Goal: Task Accomplishment & Management: Complete application form

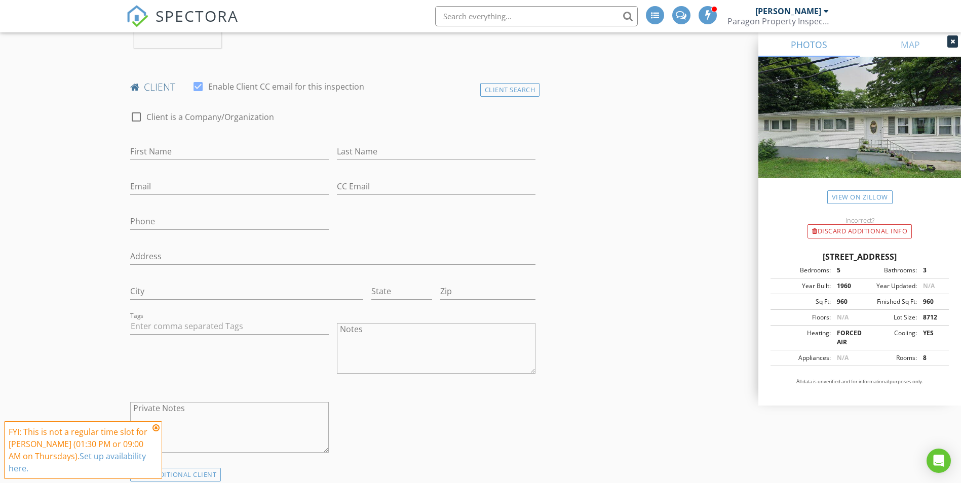
scroll to position [456, 0]
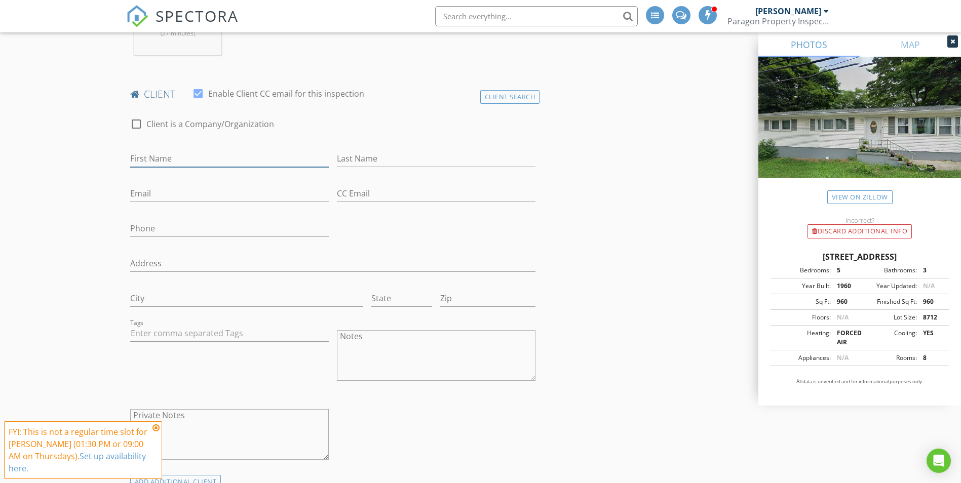
click at [186, 158] on input "First Name" at bounding box center [229, 158] width 199 height 17
type input "[PERSON_NAME]"
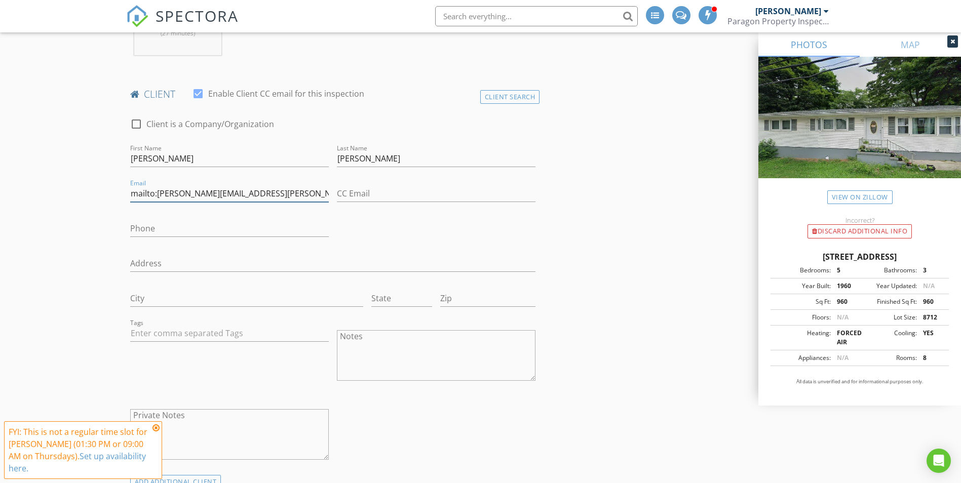
drag, startPoint x: 156, startPoint y: 193, endPoint x: 120, endPoint y: 198, distance: 36.2
type input "dariusz.jasinski@yahoo.com"
click at [170, 228] on input "Phone" at bounding box center [229, 228] width 199 height 17
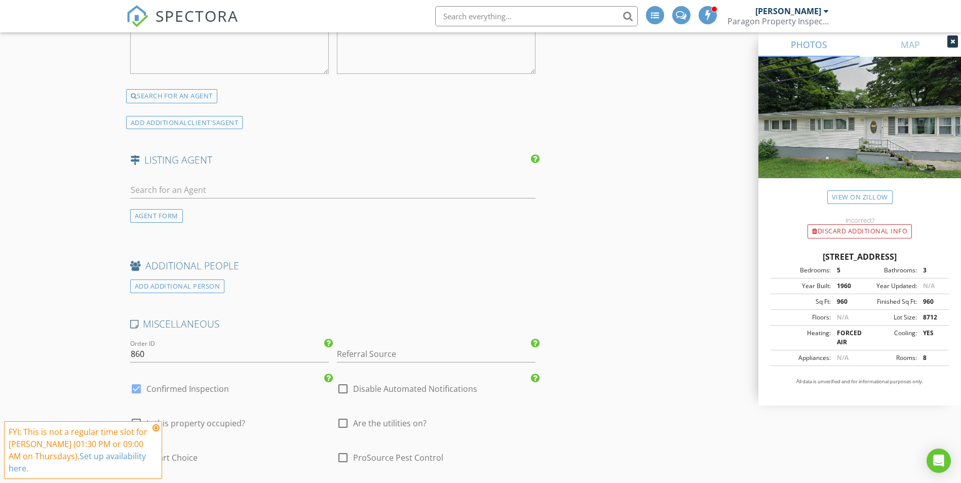
scroll to position [1823, 0]
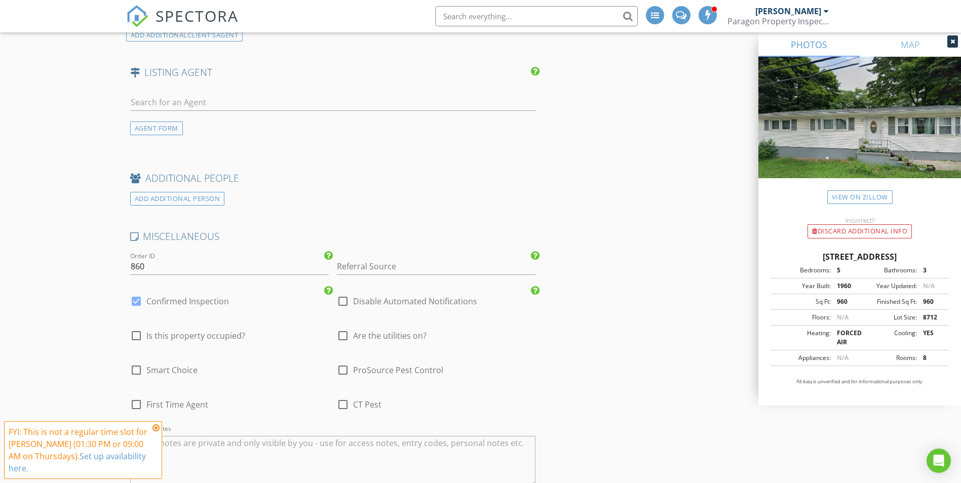
type input "516-445-3049"
click at [399, 270] on input "Referral Source" at bounding box center [436, 266] width 199 height 17
click at [390, 288] on div "Mike Sangapore" at bounding box center [436, 287] width 198 height 20
type input "Mike Sangapore"
click at [135, 335] on div at bounding box center [136, 335] width 17 height 17
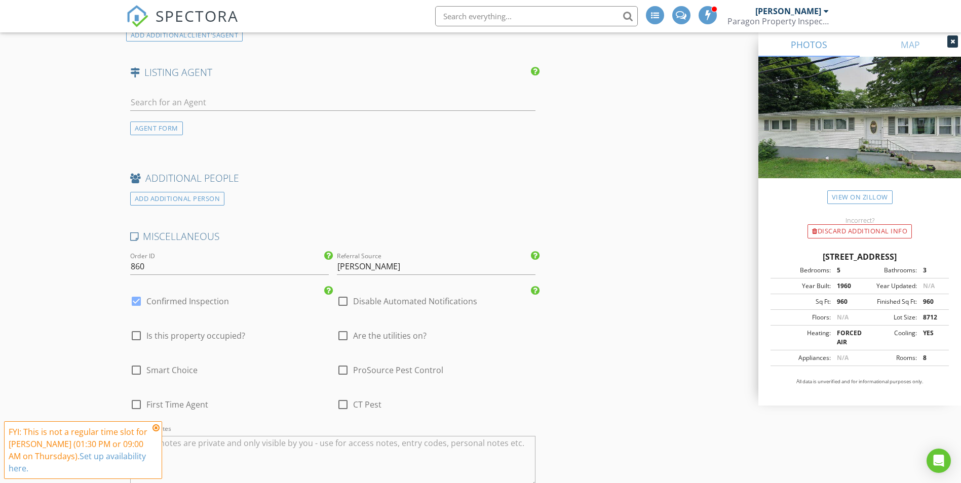
checkbox input "true"
click at [343, 337] on div at bounding box center [342, 335] width 17 height 17
checkbox input "true"
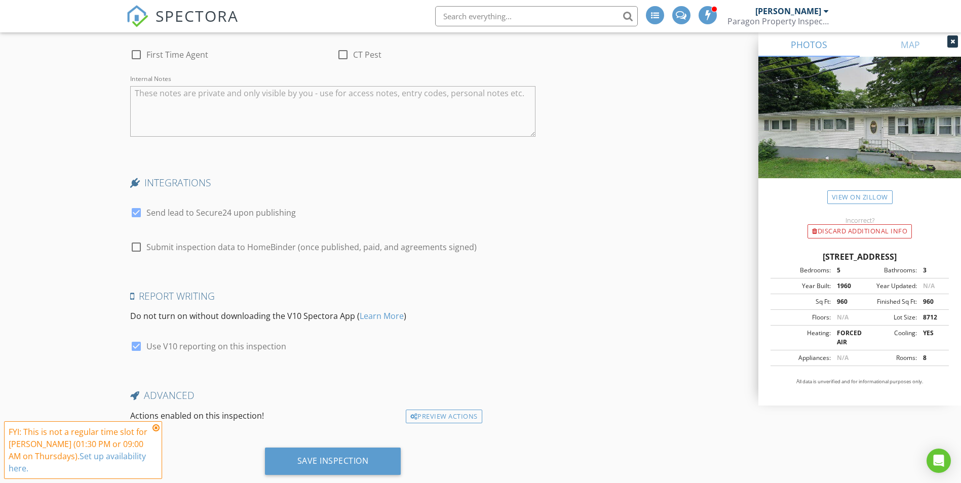
scroll to position [2197, 0]
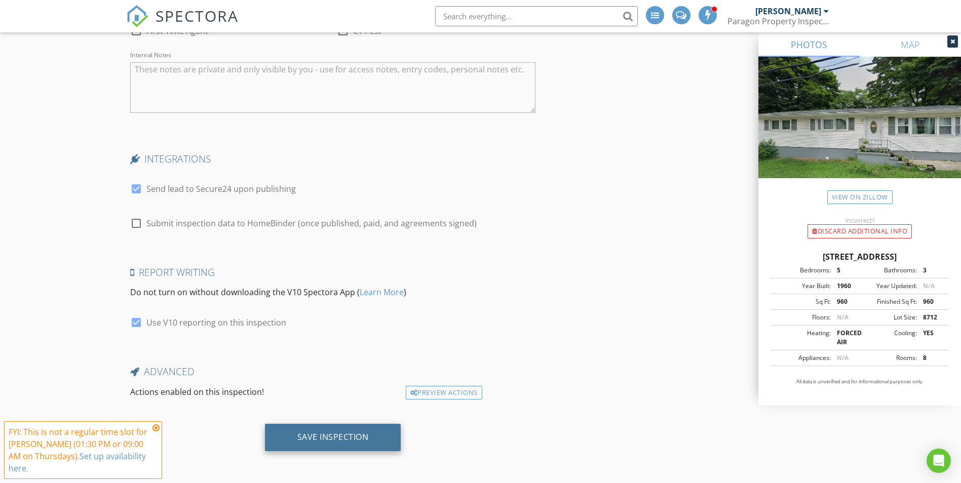
click at [321, 440] on div "Save Inspection" at bounding box center [332, 437] width 71 height 10
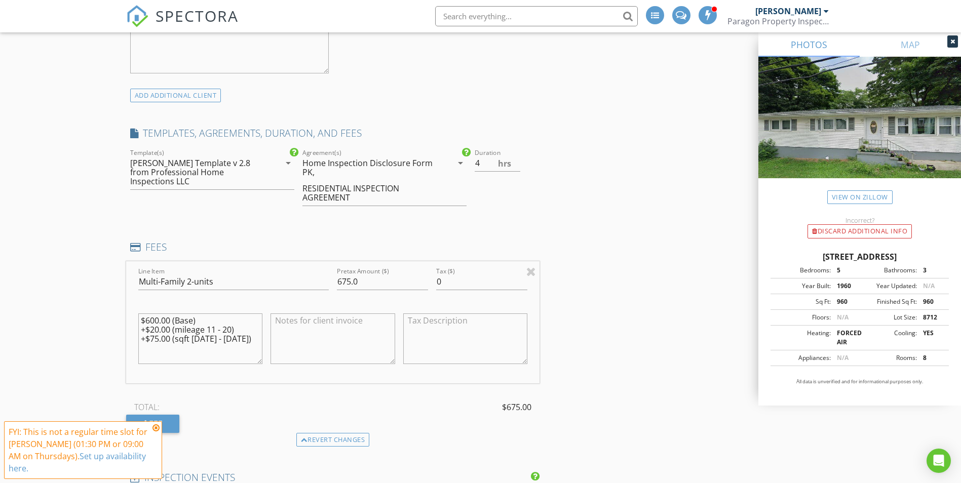
scroll to position [678, 0]
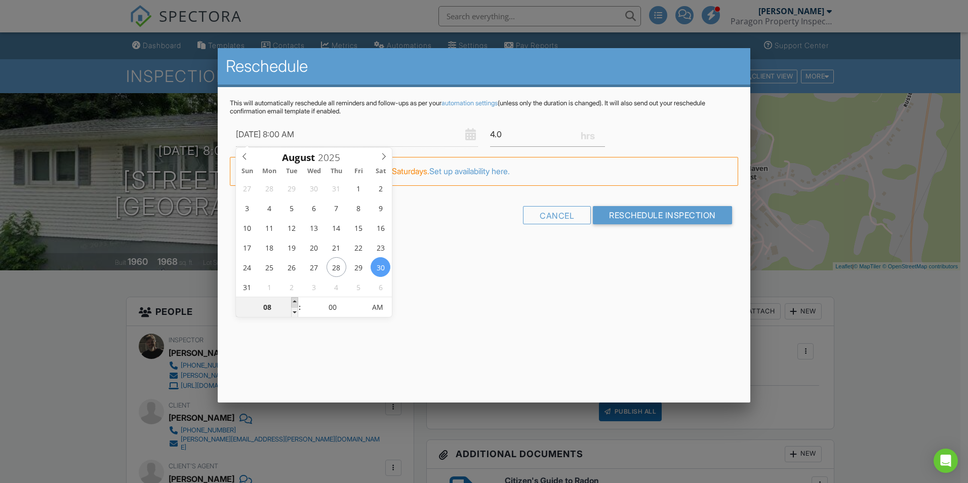
type input "08/30/2025 9:00 AM"
type input "09"
click at [292, 301] on span at bounding box center [294, 302] width 7 height 10
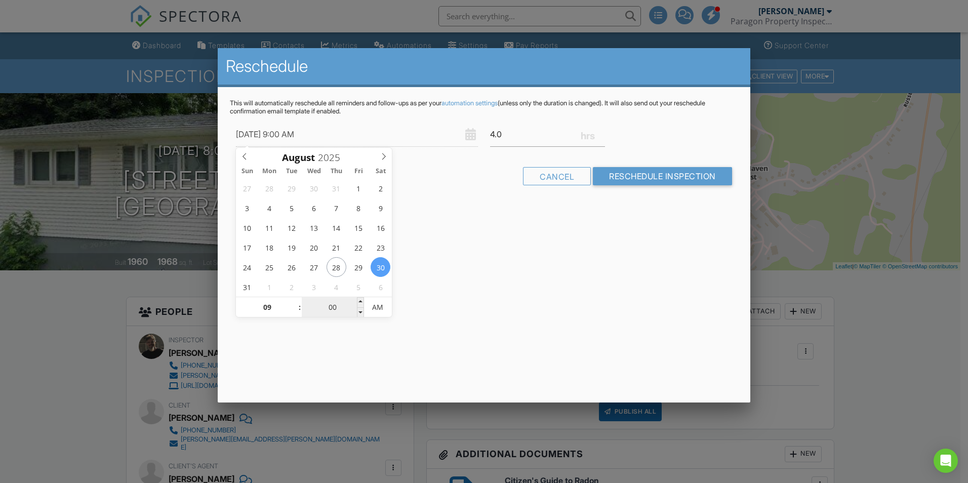
click at [329, 306] on input "00" at bounding box center [333, 308] width 62 height 20
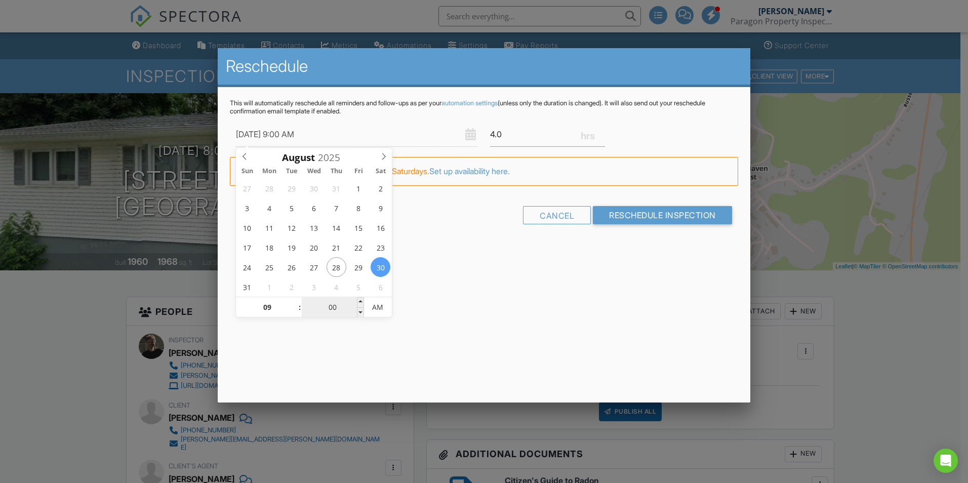
type input "08/30/2025 9:03 AM"
type input "03"
type input "08/30/2025 9:30 AM"
type input "30"
click at [618, 213] on input "Reschedule Inspection" at bounding box center [662, 215] width 139 height 18
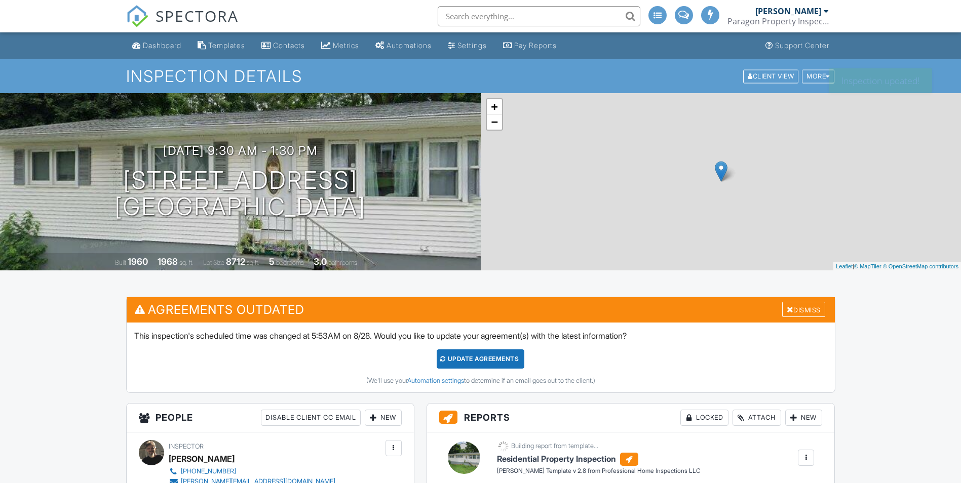
click at [482, 359] on div "Update Agreements" at bounding box center [481, 358] width 88 height 19
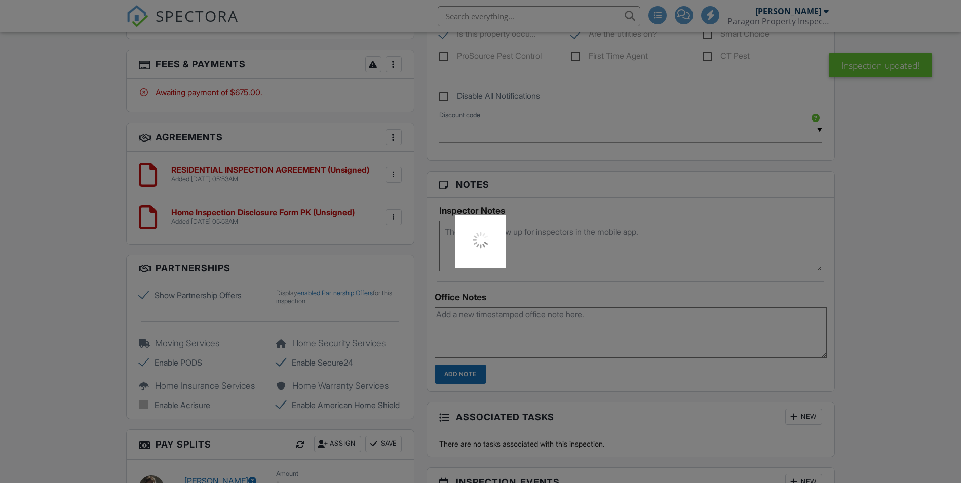
scroll to position [912, 0]
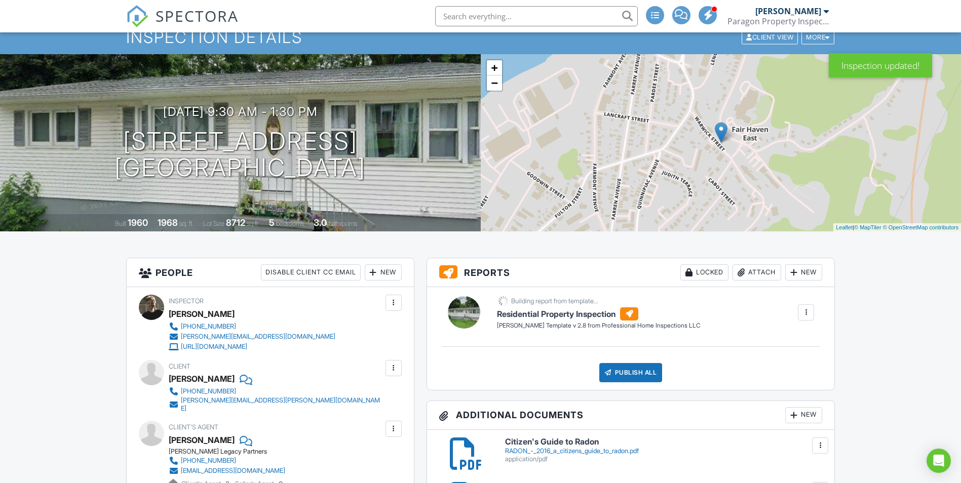
scroll to position [51, 0]
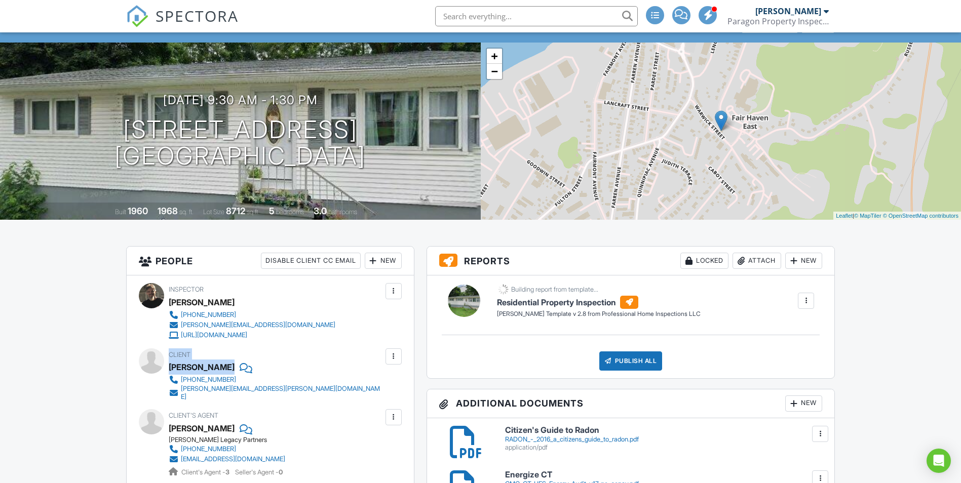
drag, startPoint x: 282, startPoint y: 363, endPoint x: 169, endPoint y: 358, distance: 112.5
click at [169, 358] on div "Client Dariusz Jasinski 516-445-3049 dariusz.jasinski@yahoo.com" at bounding box center [300, 374] width 263 height 53
drag, startPoint x: 169, startPoint y: 358, endPoint x: 177, endPoint y: 366, distance: 11.5
click at [177, 366] on div "Client Dariusz Jasinski 516-445-3049 dariusz.jasinski@yahoo.com" at bounding box center [270, 374] width 263 height 53
drag, startPoint x: 177, startPoint y: 366, endPoint x: 232, endPoint y: 367, distance: 55.2
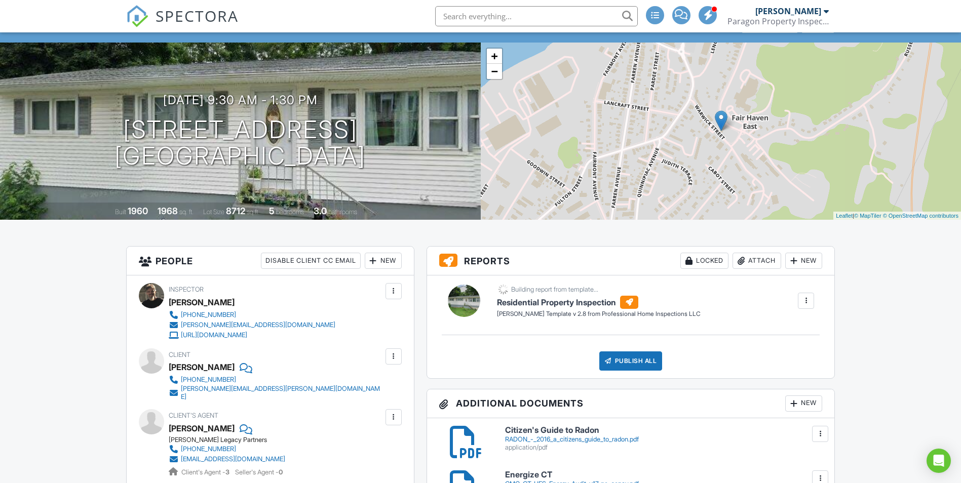
click at [232, 367] on div "Dariusz Jasinski" at bounding box center [202, 367] width 66 height 15
drag, startPoint x: 232, startPoint y: 367, endPoint x: 187, endPoint y: 368, distance: 45.6
click at [187, 368] on div "Dariusz Jasinski" at bounding box center [202, 367] width 66 height 15
copy div "Dariusz Jasinski"
drag, startPoint x: 272, startPoint y: 389, endPoint x: 181, endPoint y: 390, distance: 91.2
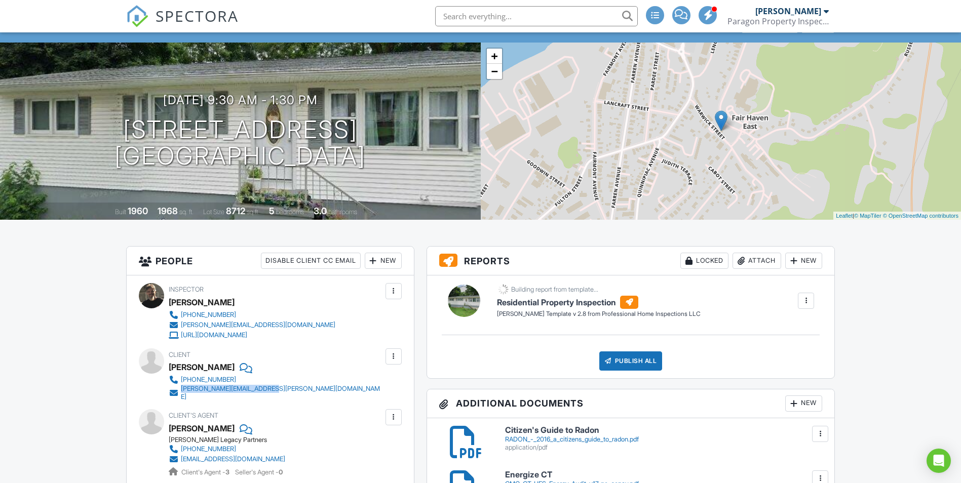
click at [181, 390] on div "516-445-3049 dariusz.jasinski@yahoo.com" at bounding box center [280, 388] width 222 height 26
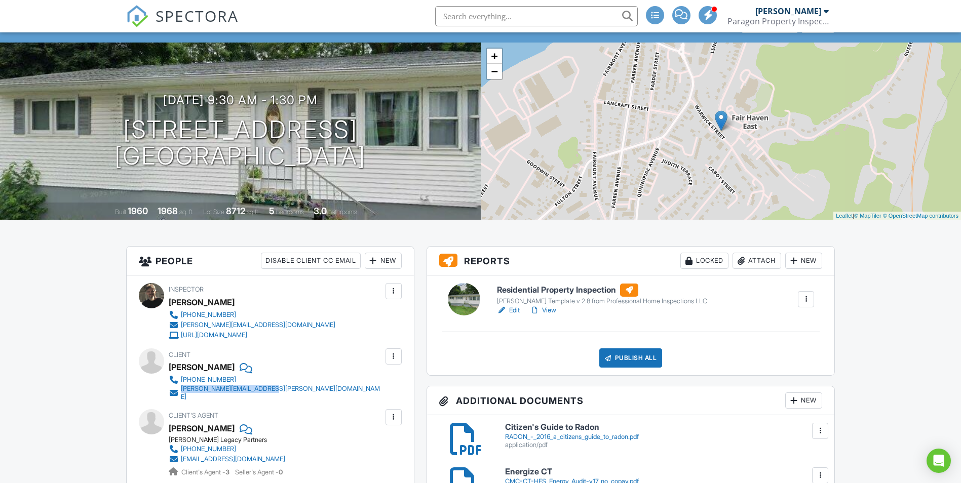
drag, startPoint x: 129, startPoint y: 126, endPoint x: 363, endPoint y: 175, distance: 238.7
click at [363, 176] on div "08/30/2025 9:30 am - 1:30 pm 30 Warwick St New Haven, CT 06513 Built 1960 1968 …" at bounding box center [240, 131] width 481 height 177
drag, startPoint x: 363, startPoint y: 175, endPoint x: 296, endPoint y: 153, distance: 70.5
copy h1 "30 Warwick St New Haven, CT 06513"
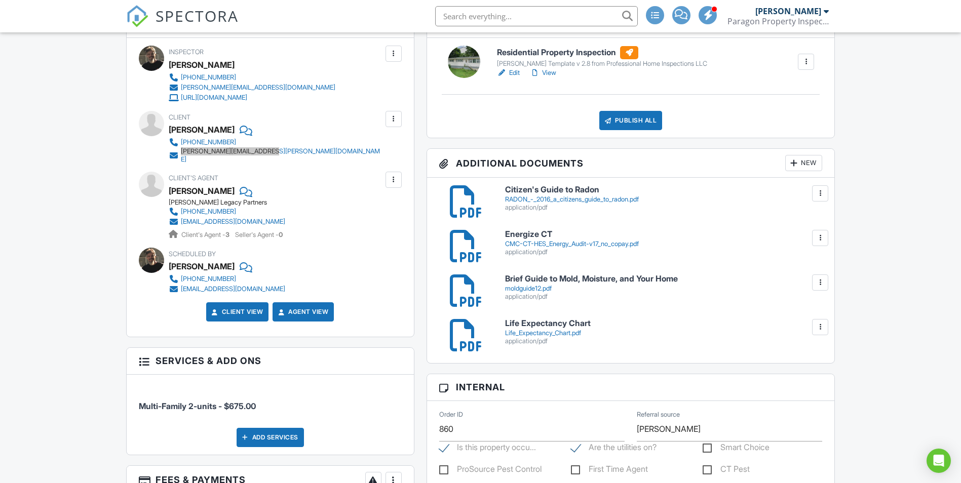
scroll to position [304, 0]
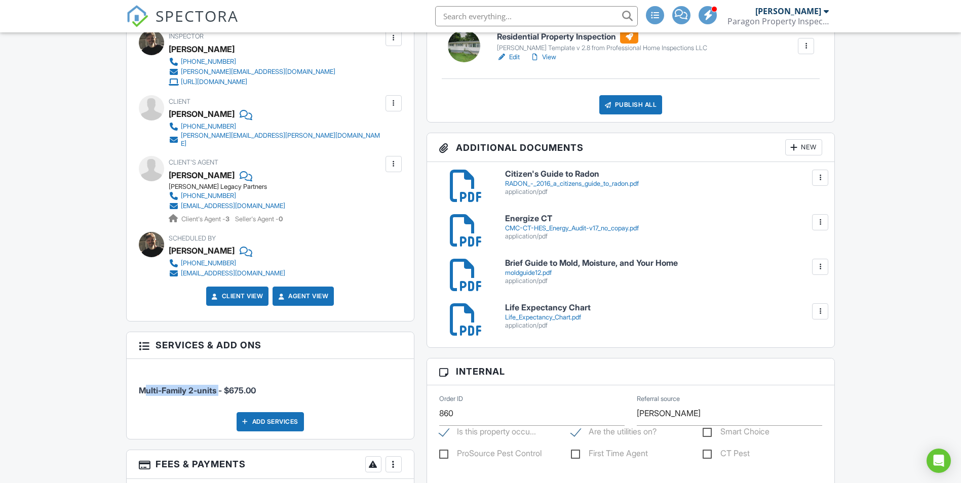
drag, startPoint x: 218, startPoint y: 385, endPoint x: 138, endPoint y: 384, distance: 80.0
click at [139, 385] on span "Multi-Family 2-units - $675.00" at bounding box center [197, 390] width 117 height 10
drag, startPoint x: 138, startPoint y: 384, endPoint x: 147, endPoint y: 384, distance: 8.6
copy span "Multi-Family 2-units"
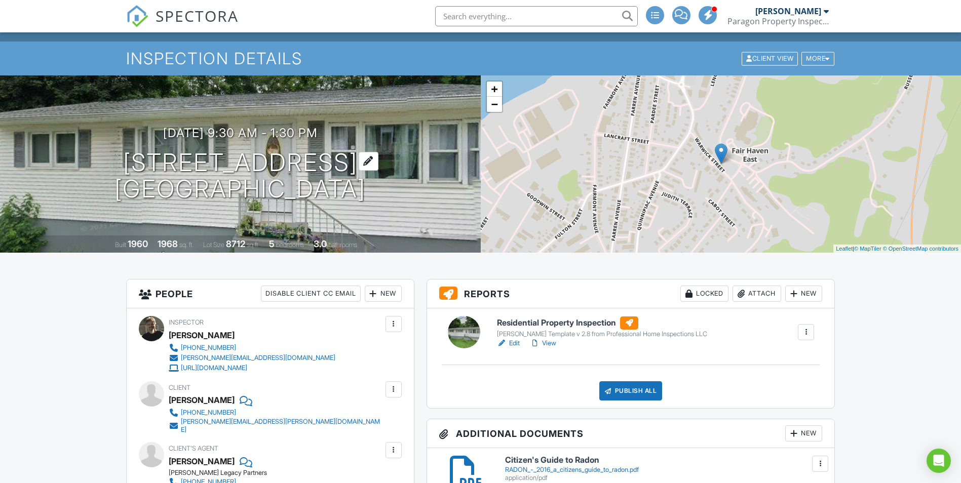
scroll to position [0, 0]
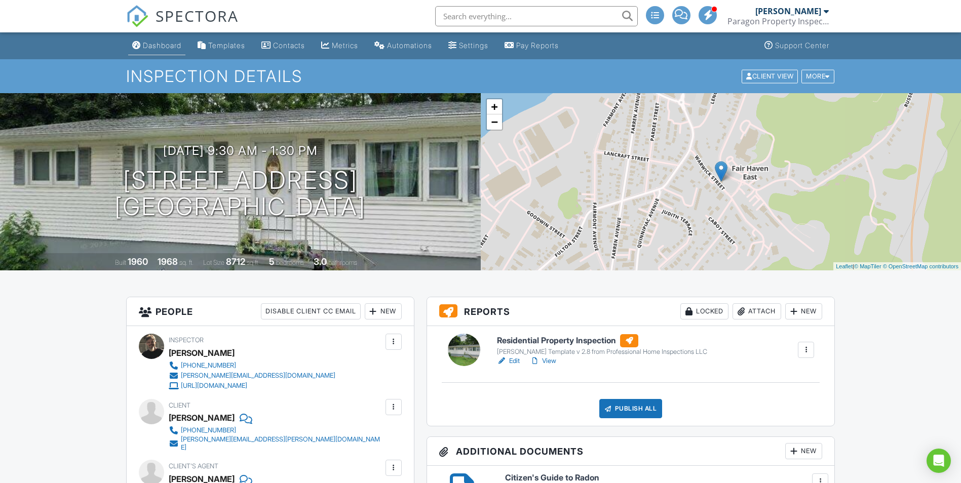
click at [179, 48] on div "Dashboard" at bounding box center [162, 45] width 38 height 9
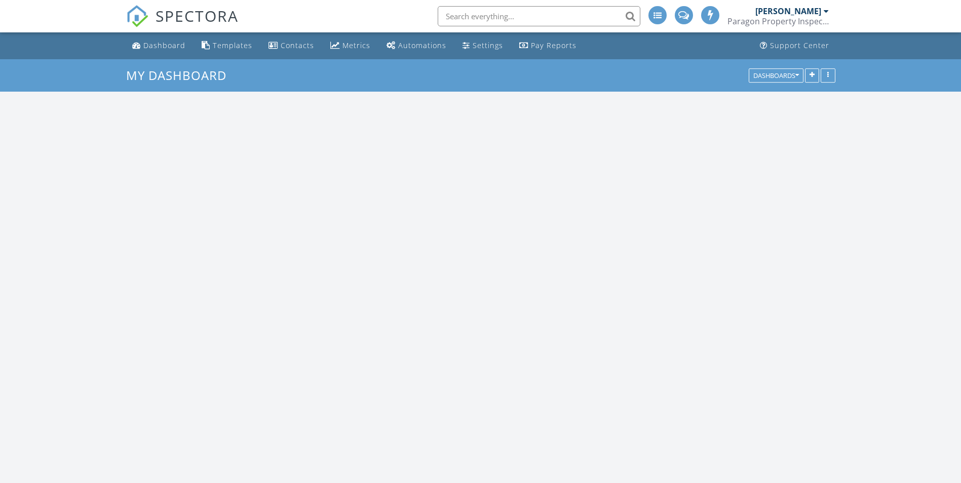
scroll to position [1646, 976]
